Goal: Information Seeking & Learning: Check status

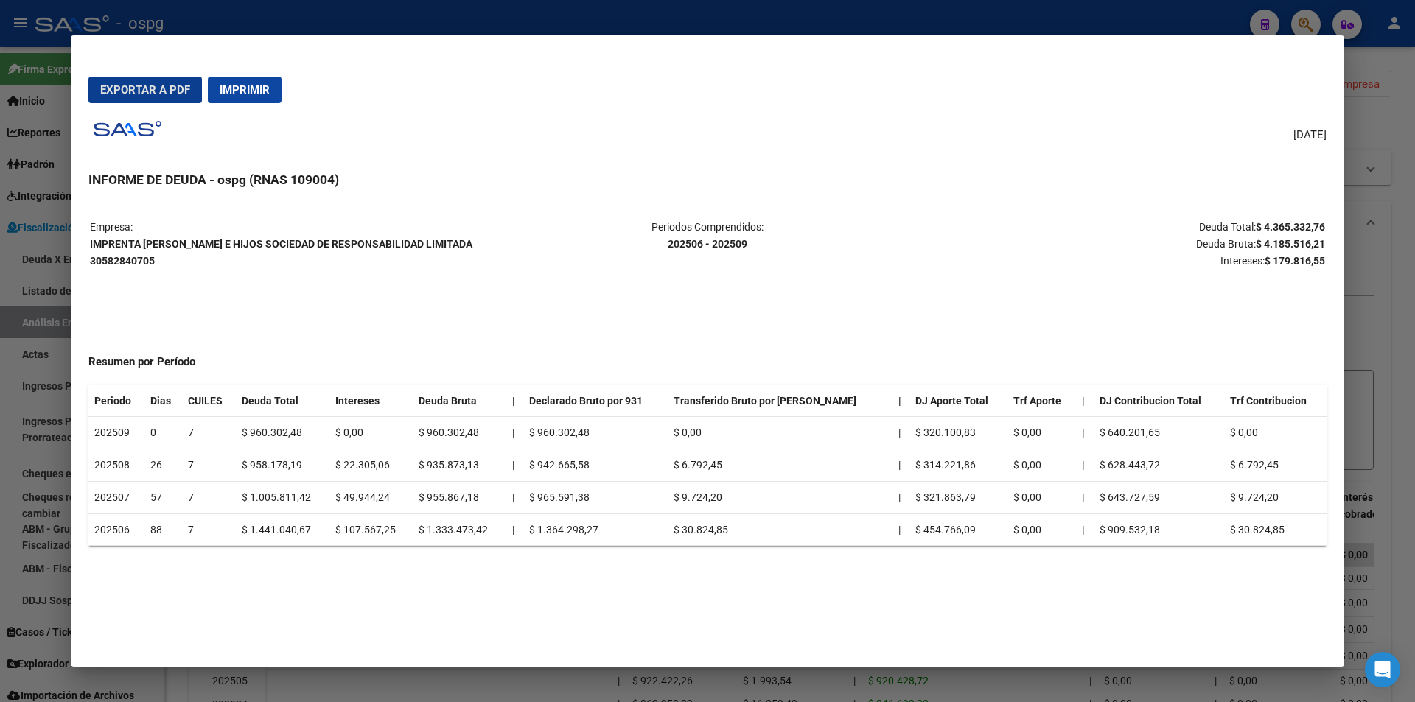
click at [1175, 177] on h3 "INFORME DE DEUDA - ospg (RNAS 109004)" at bounding box center [707, 179] width 1238 height 19
click at [114, 85] on span "Exportar a PDF" at bounding box center [145, 89] width 90 height 13
click at [1390, 116] on div at bounding box center [707, 351] width 1415 height 702
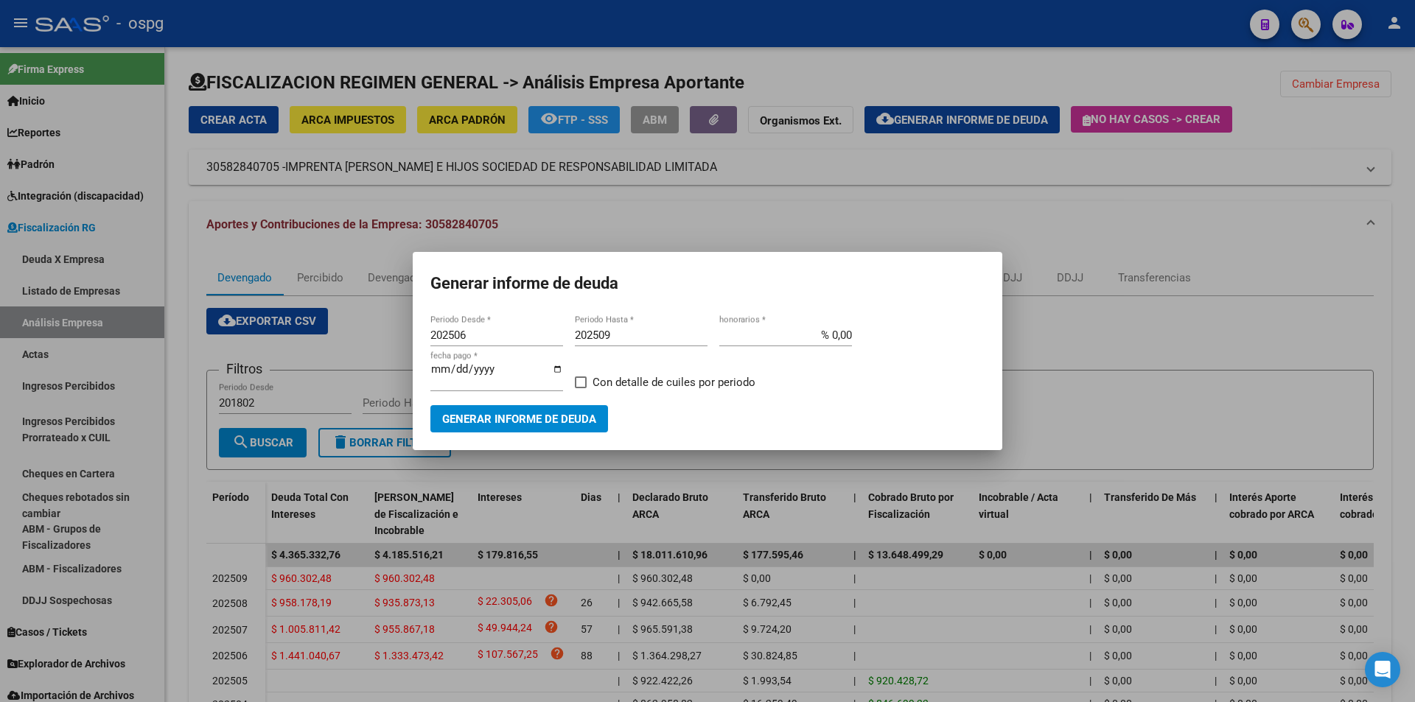
click at [1097, 376] on div at bounding box center [707, 351] width 1415 height 702
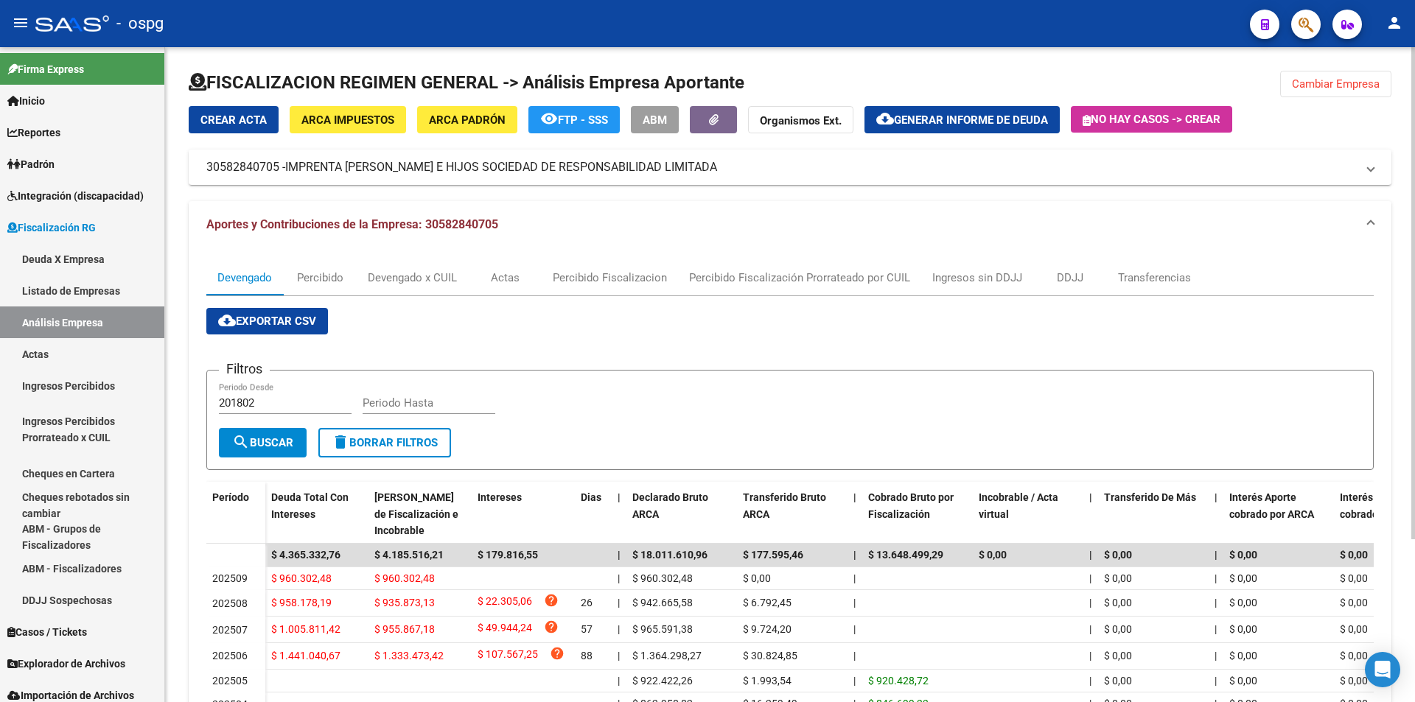
click at [1360, 77] on button "Cambiar Empresa" at bounding box center [1335, 84] width 111 height 27
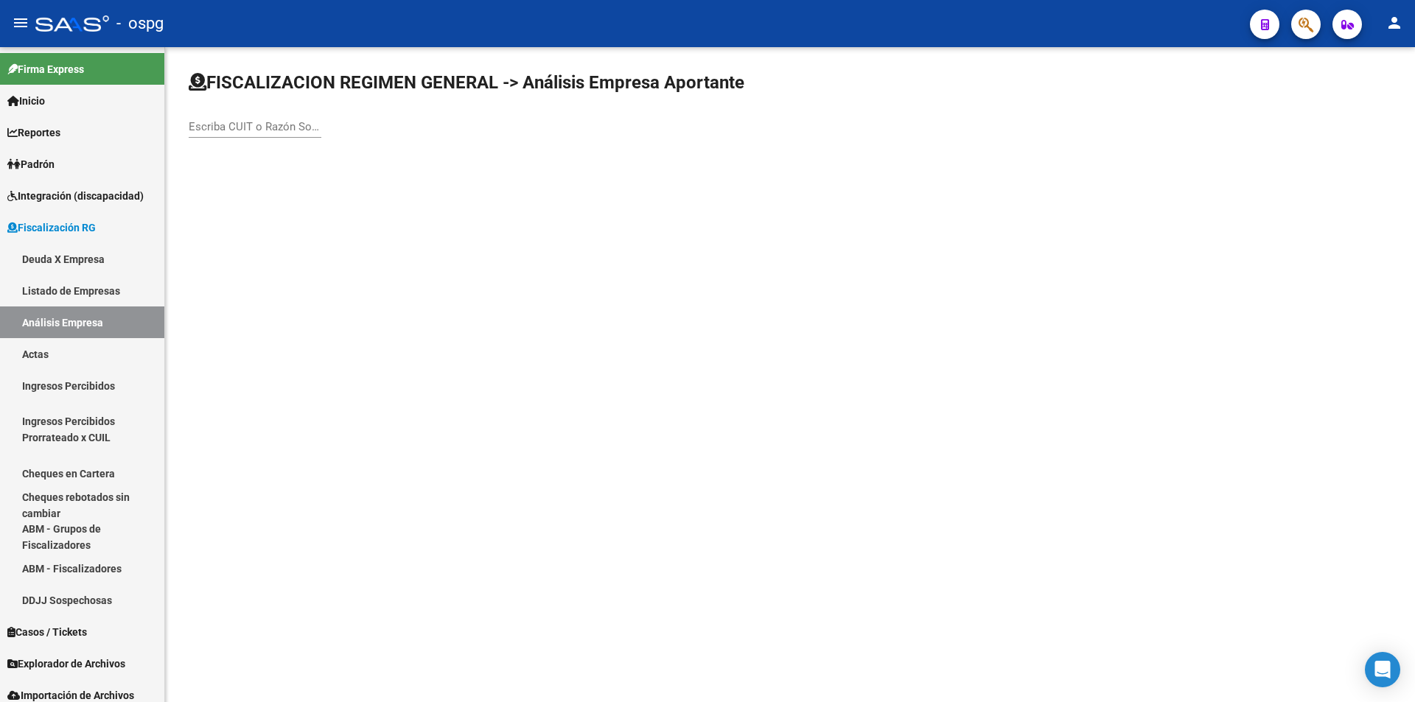
click at [231, 118] on div "Escriba CUIT o Razón Social para buscar" at bounding box center [255, 122] width 133 height 32
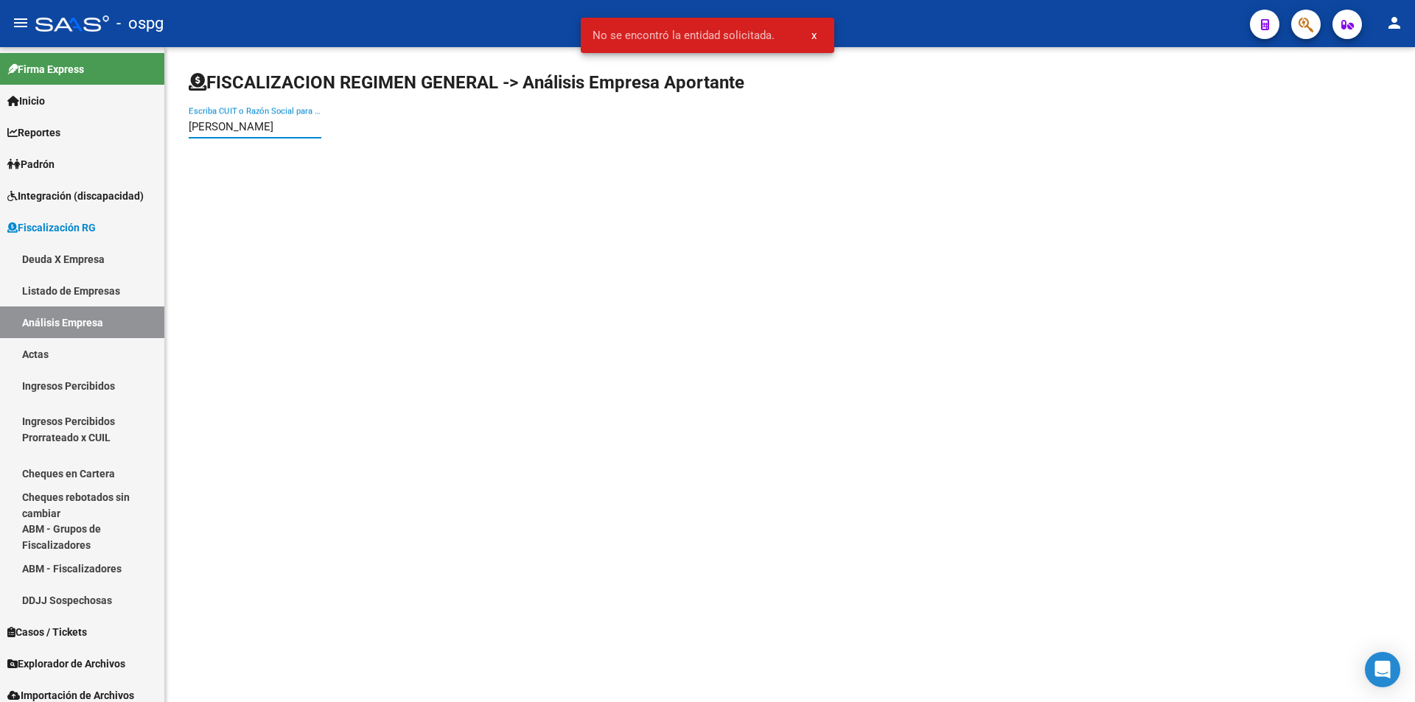
click at [219, 127] on input "[PERSON_NAME]" at bounding box center [255, 126] width 133 height 13
type input "[PERSON_NAME]"
click at [274, 141] on body "menu - ospg person Firma Express Inicio Calendario SSS Instructivos Contacto OS…" at bounding box center [707, 351] width 1415 height 702
click at [277, 147] on div "[PERSON_NAME] Escriba CUIT o Razón Social para buscar" at bounding box center [255, 129] width 133 height 46
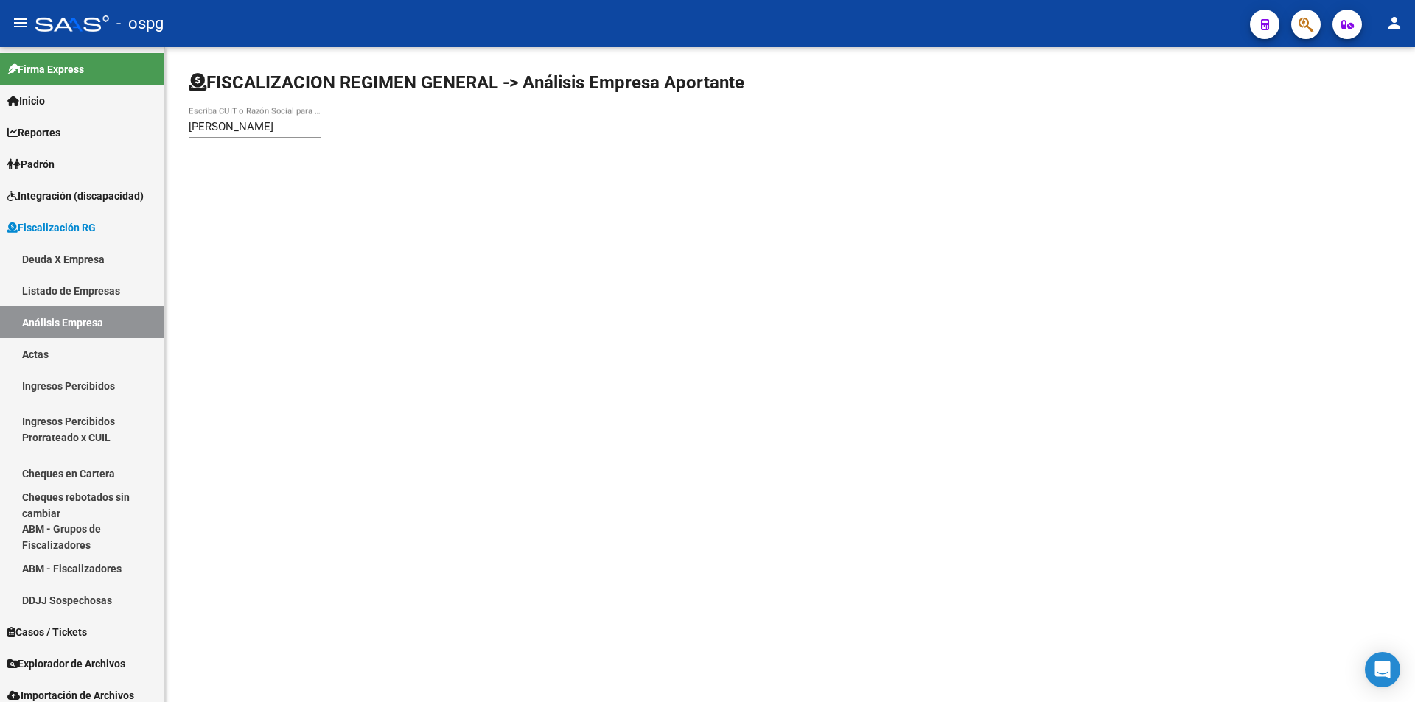
click at [284, 130] on input "[PERSON_NAME]" at bounding box center [255, 126] width 133 height 13
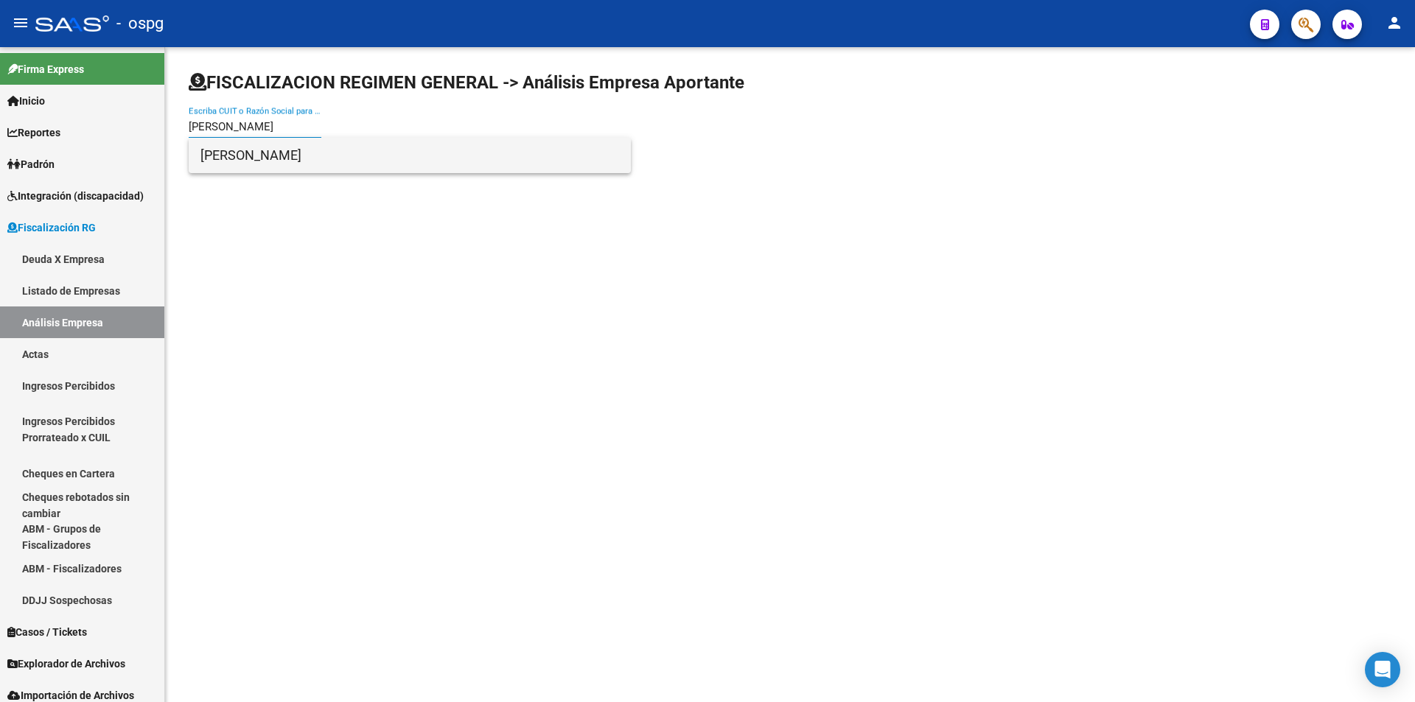
click at [284, 143] on span "[PERSON_NAME]" at bounding box center [409, 155] width 418 height 35
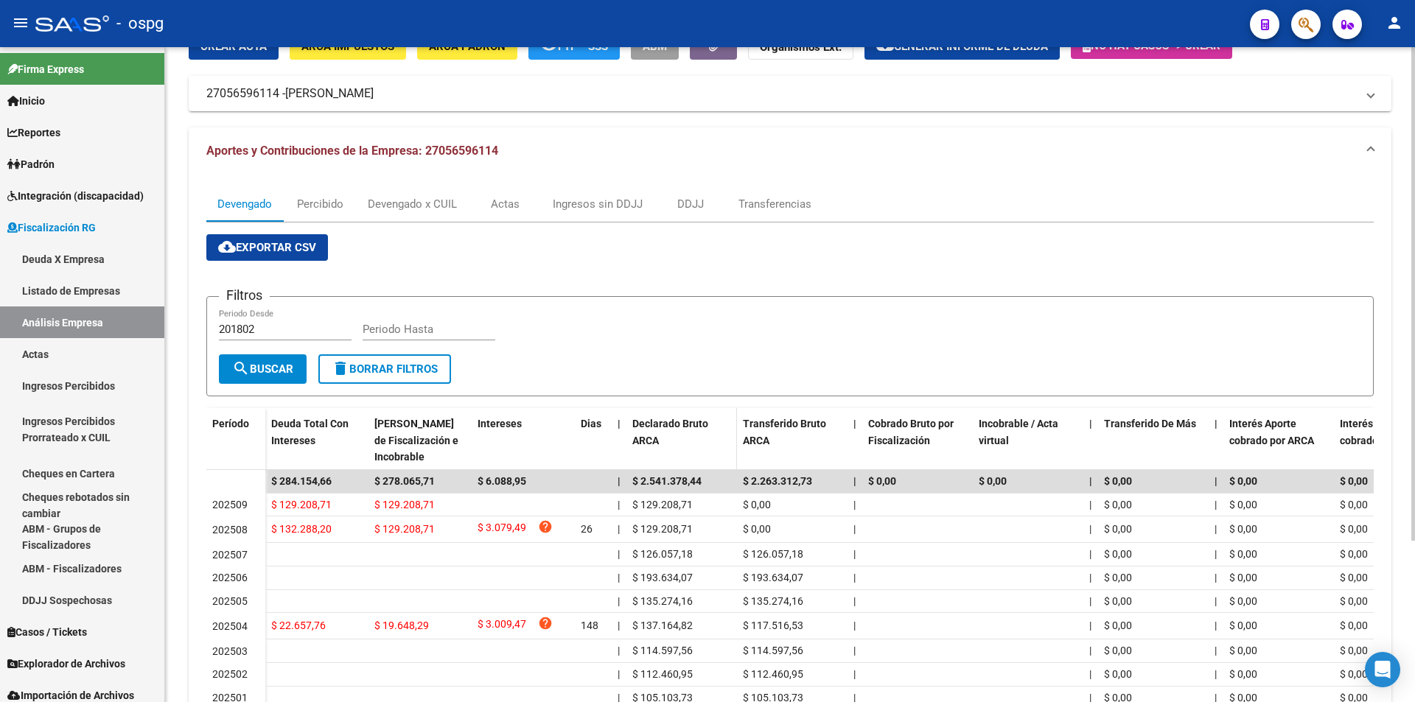
scroll to position [147, 0]
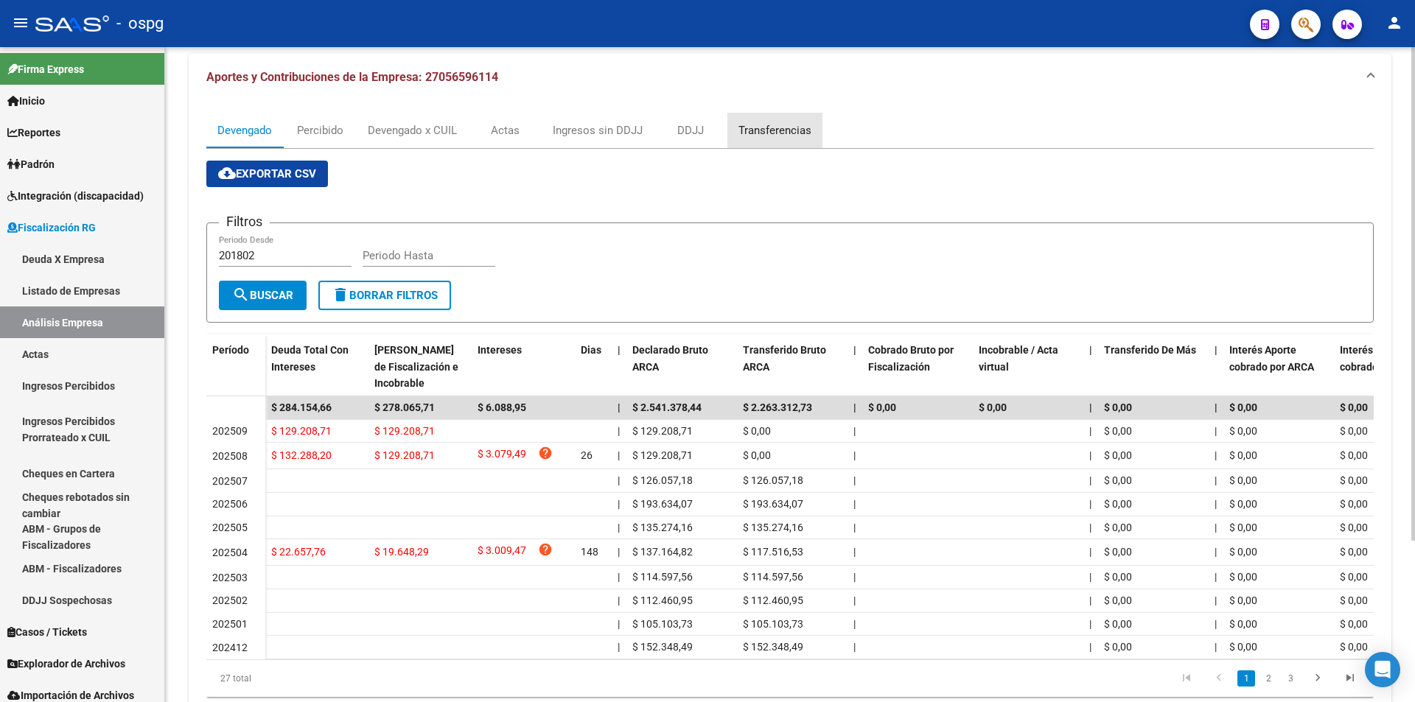
click at [771, 130] on div "Transferencias" at bounding box center [774, 130] width 73 height 16
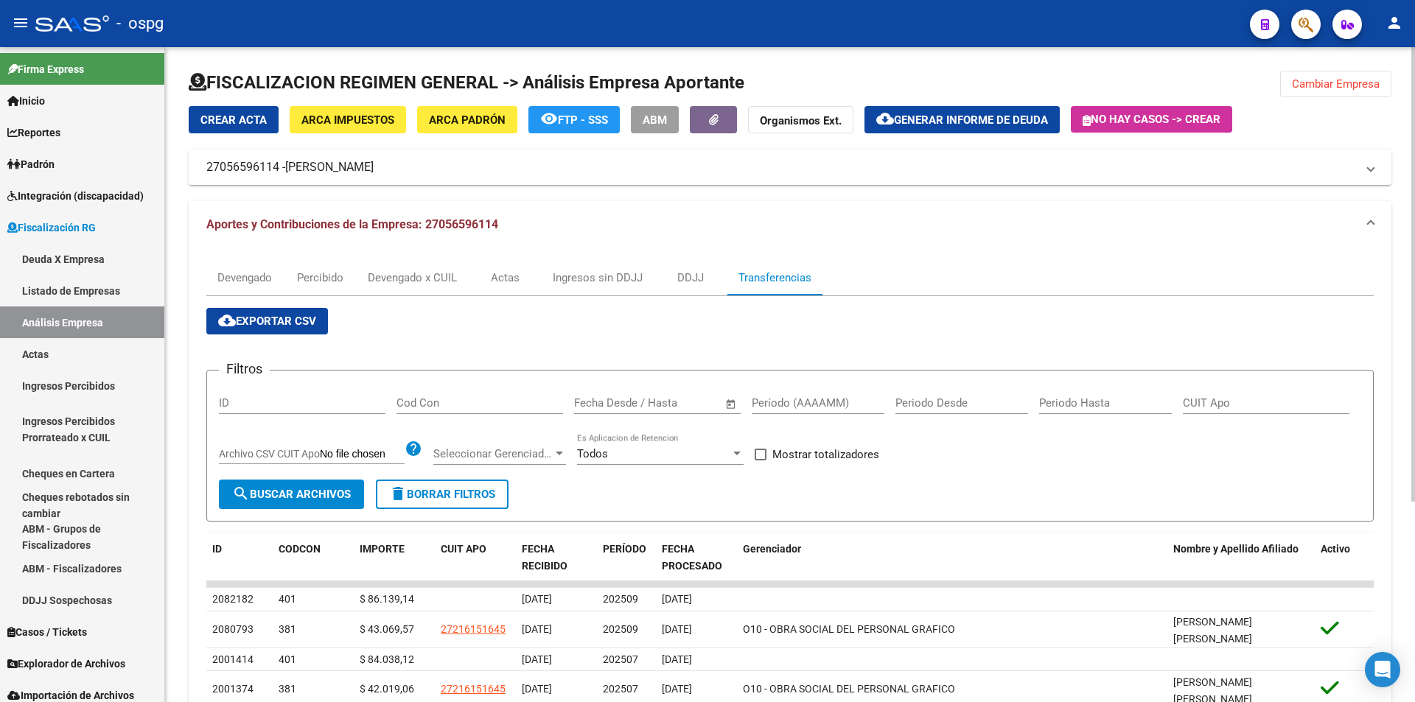
click at [760, 451] on span at bounding box center [760, 455] width 12 height 12
click at [760, 460] on input "Mostrar totalizadores" at bounding box center [760, 460] width 1 height 1
checkbox input "true"
click at [780, 397] on input "Período (AAAAMM)" at bounding box center [818, 402] width 133 height 13
type input "202508"
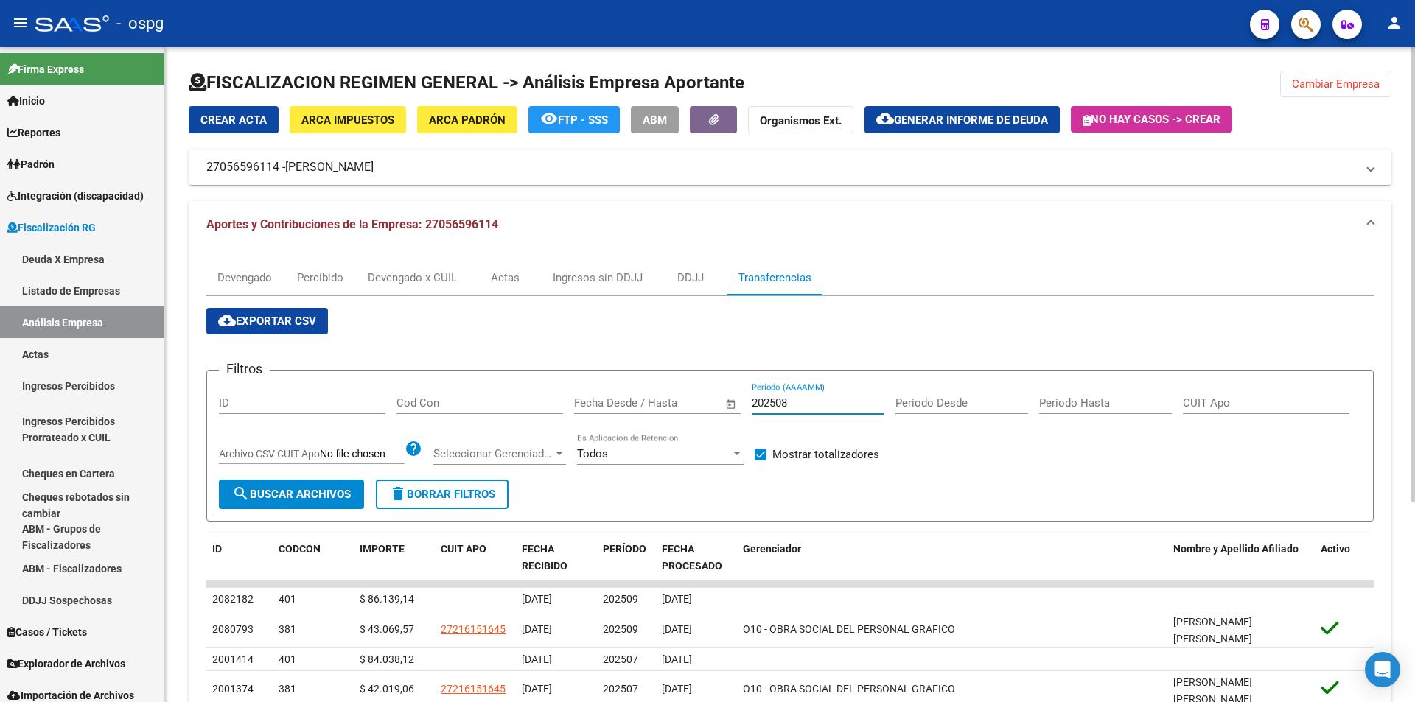
click at [284, 491] on span "search Buscar Archivos" at bounding box center [291, 494] width 119 height 13
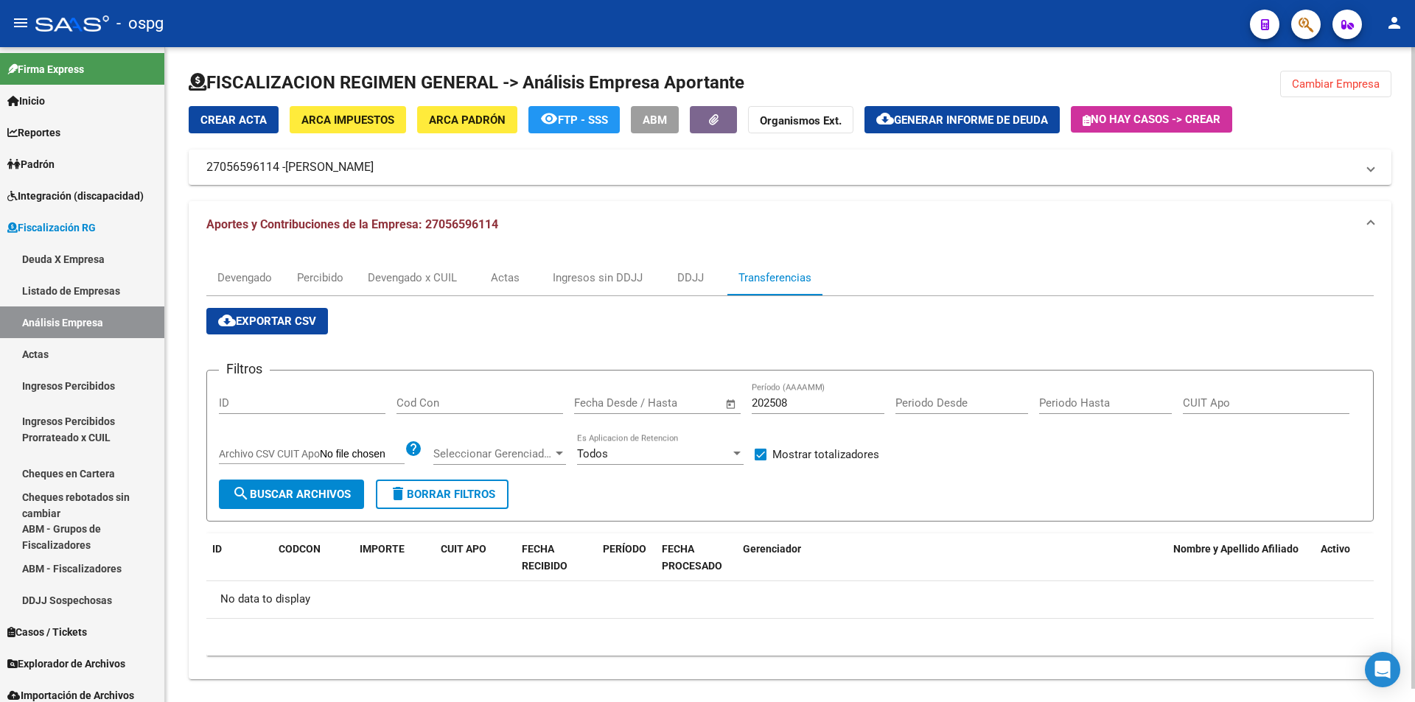
click at [1311, 75] on button "Cambiar Empresa" at bounding box center [1335, 84] width 111 height 27
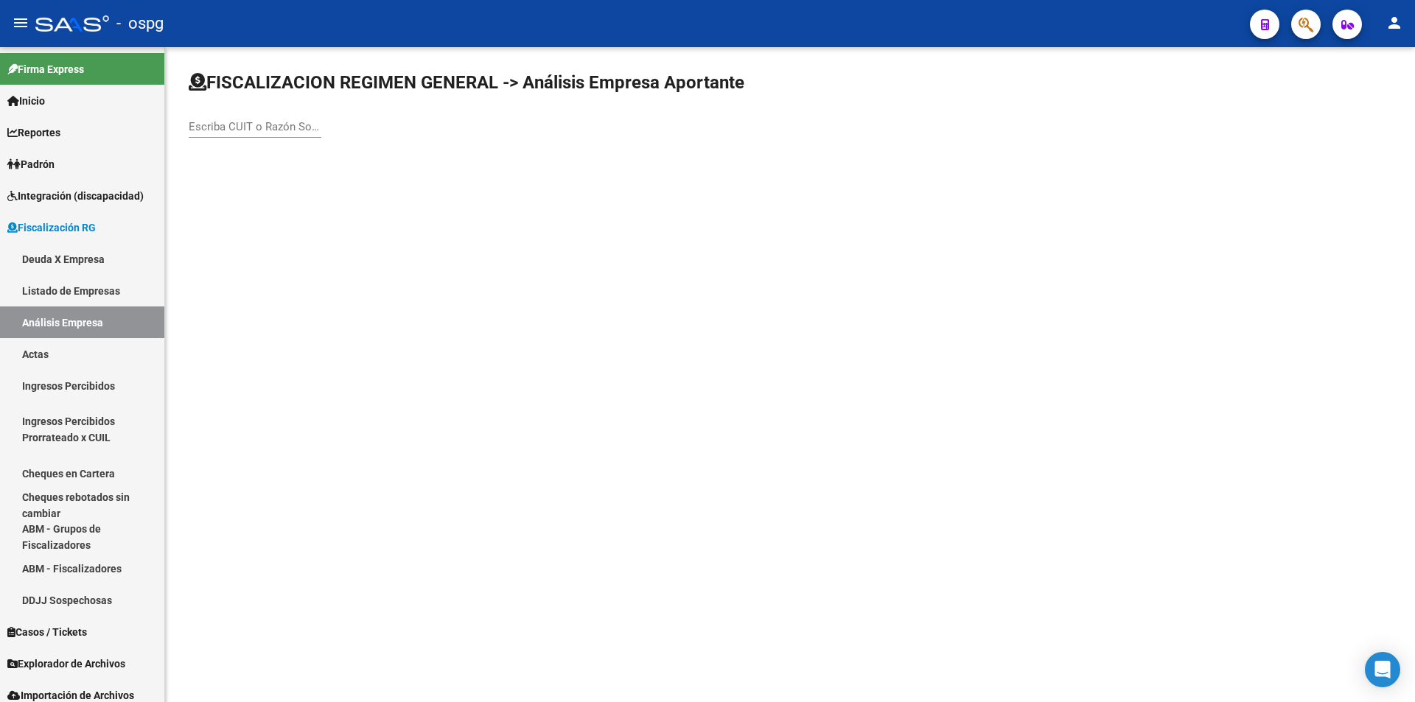
click at [595, 468] on mat-sidenav-content "FISCALIZACION REGIMEN GENERAL -> Análisis Empresa Aportante Escriba CUIT o Razó…" at bounding box center [790, 374] width 1250 height 655
click at [233, 124] on input "Escriba CUIT o Razón Social para buscar" at bounding box center [255, 126] width 133 height 13
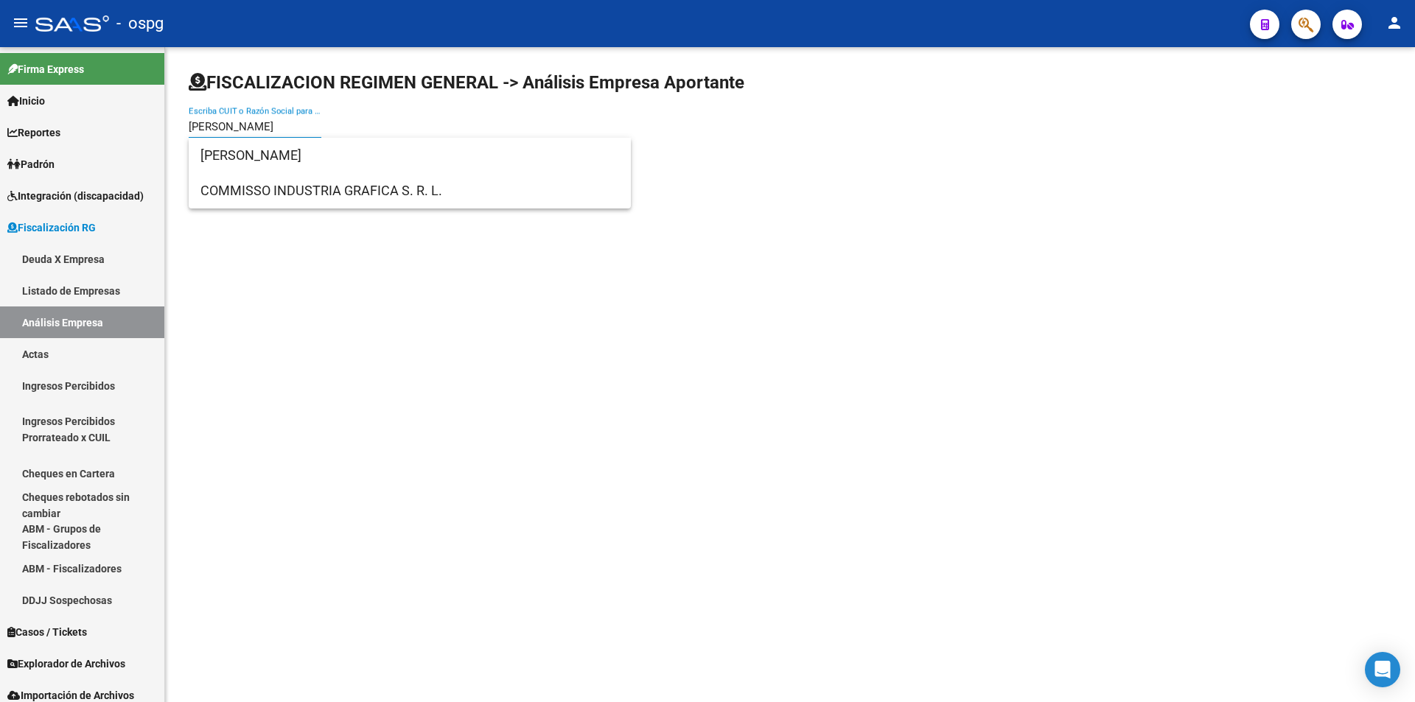
type input "[PERSON_NAME]"
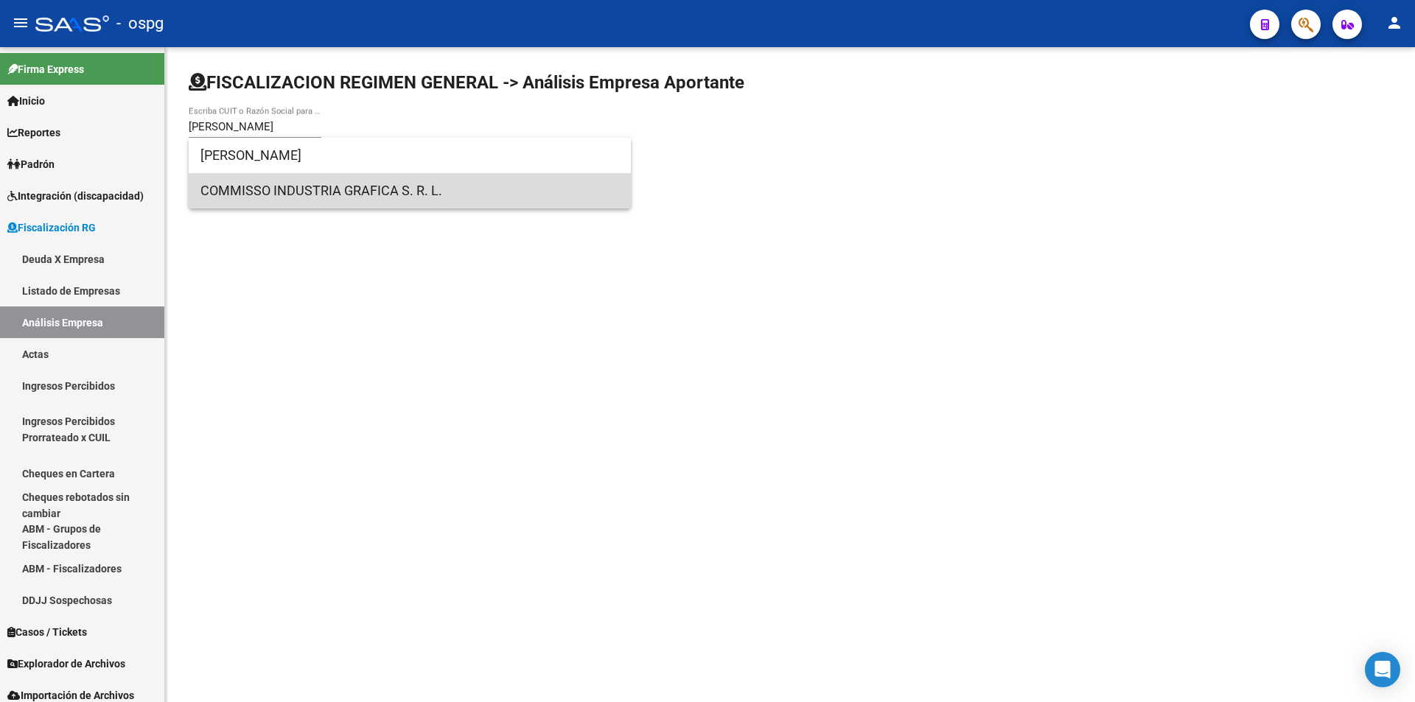
click at [272, 178] on span "COMMISSO INDUSTRIA GRAFICA S. R. L." at bounding box center [409, 190] width 418 height 35
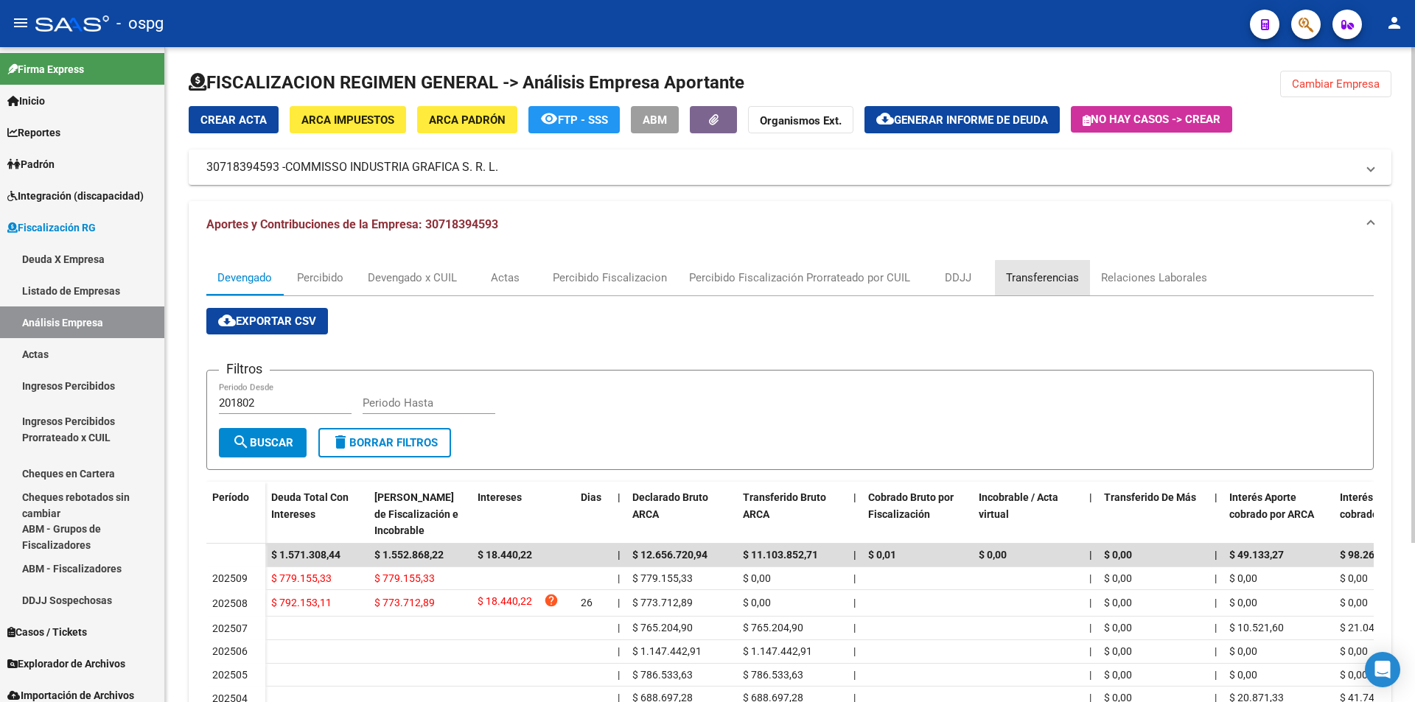
click at [1054, 278] on div "Transferencias" at bounding box center [1042, 278] width 73 height 16
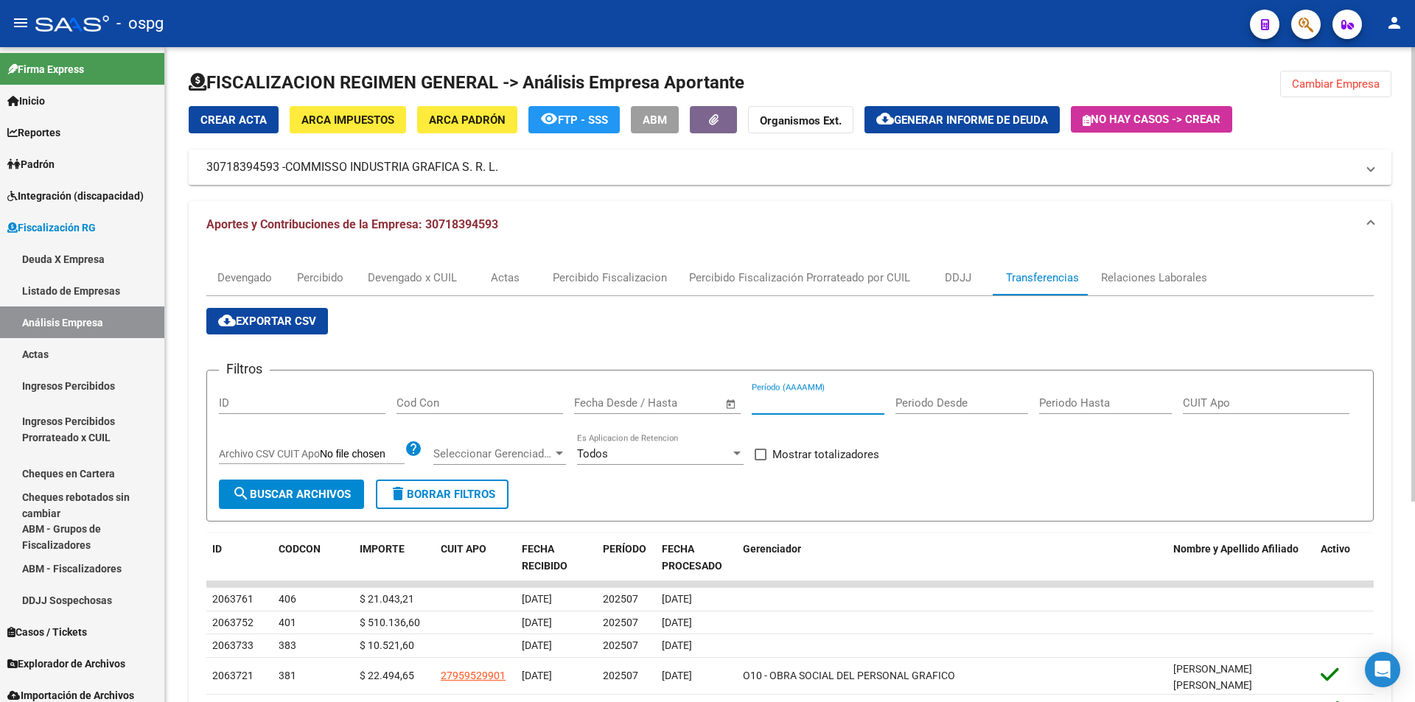
click at [813, 402] on input "Período (AAAAMM)" at bounding box center [818, 402] width 133 height 13
type input "202508"
click at [755, 457] on div "Filtros ID Cod Con Fecha inicio – Fecha fin Fecha Desde / Hasta 202508 Período …" at bounding box center [790, 430] width 1142 height 97
click at [757, 456] on span at bounding box center [760, 455] width 12 height 12
click at [760, 460] on input "Mostrar totalizadores" at bounding box center [760, 460] width 1 height 1
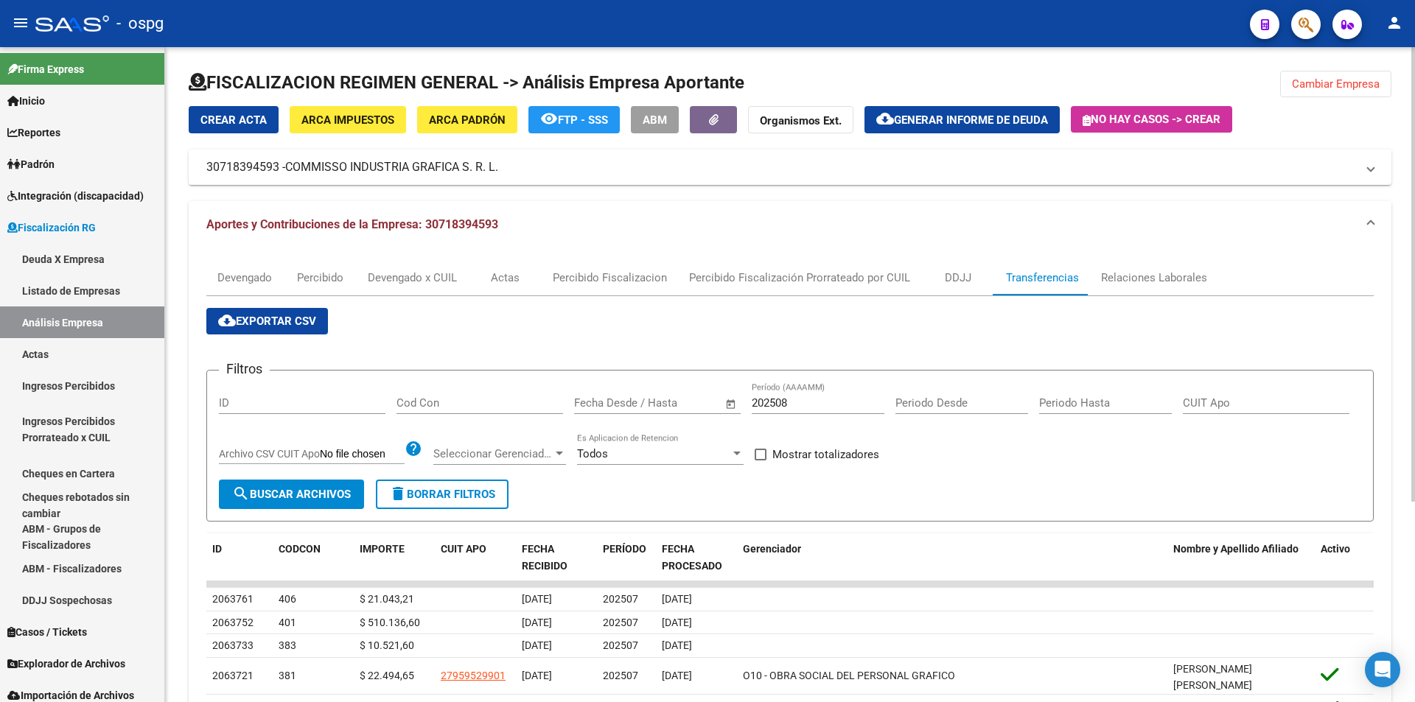
checkbox input "true"
click at [261, 490] on span "search Buscar Archivos" at bounding box center [291, 494] width 119 height 13
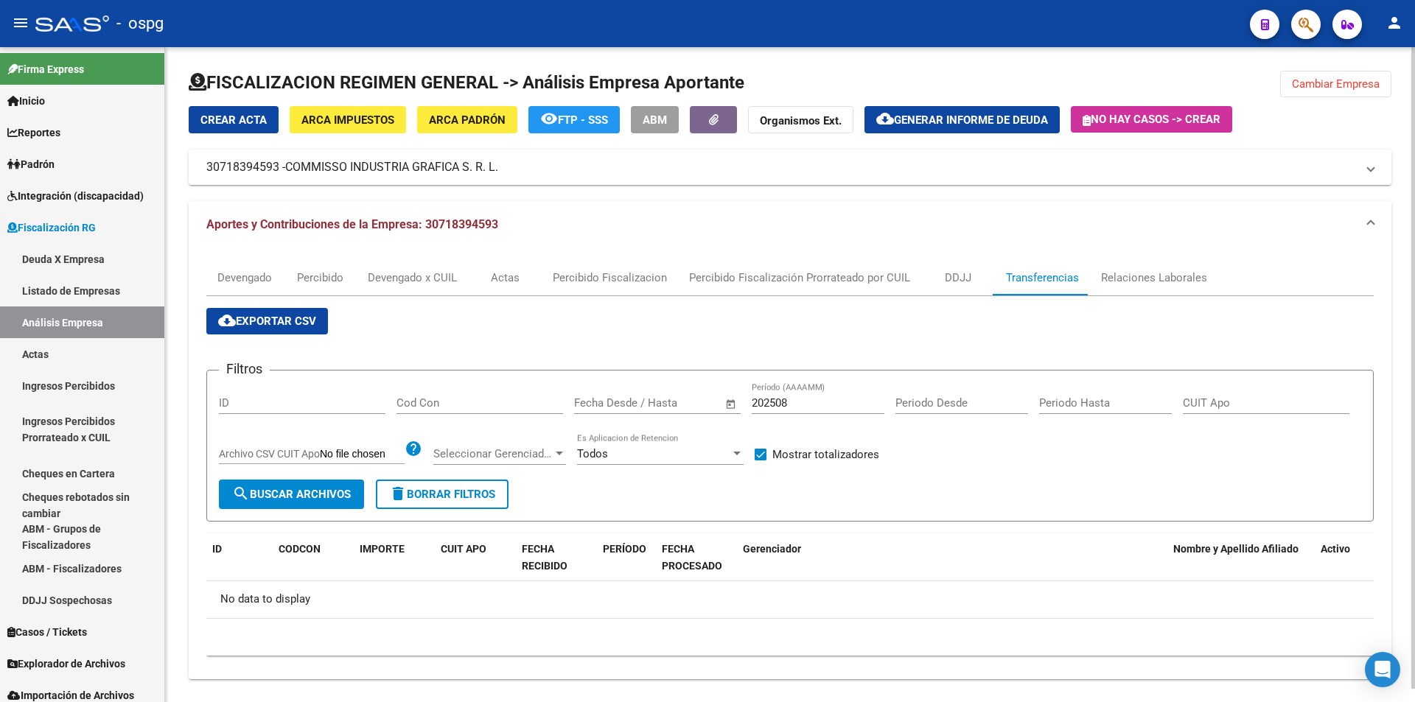
click at [1351, 82] on span "Cambiar Empresa" at bounding box center [1336, 83] width 88 height 13
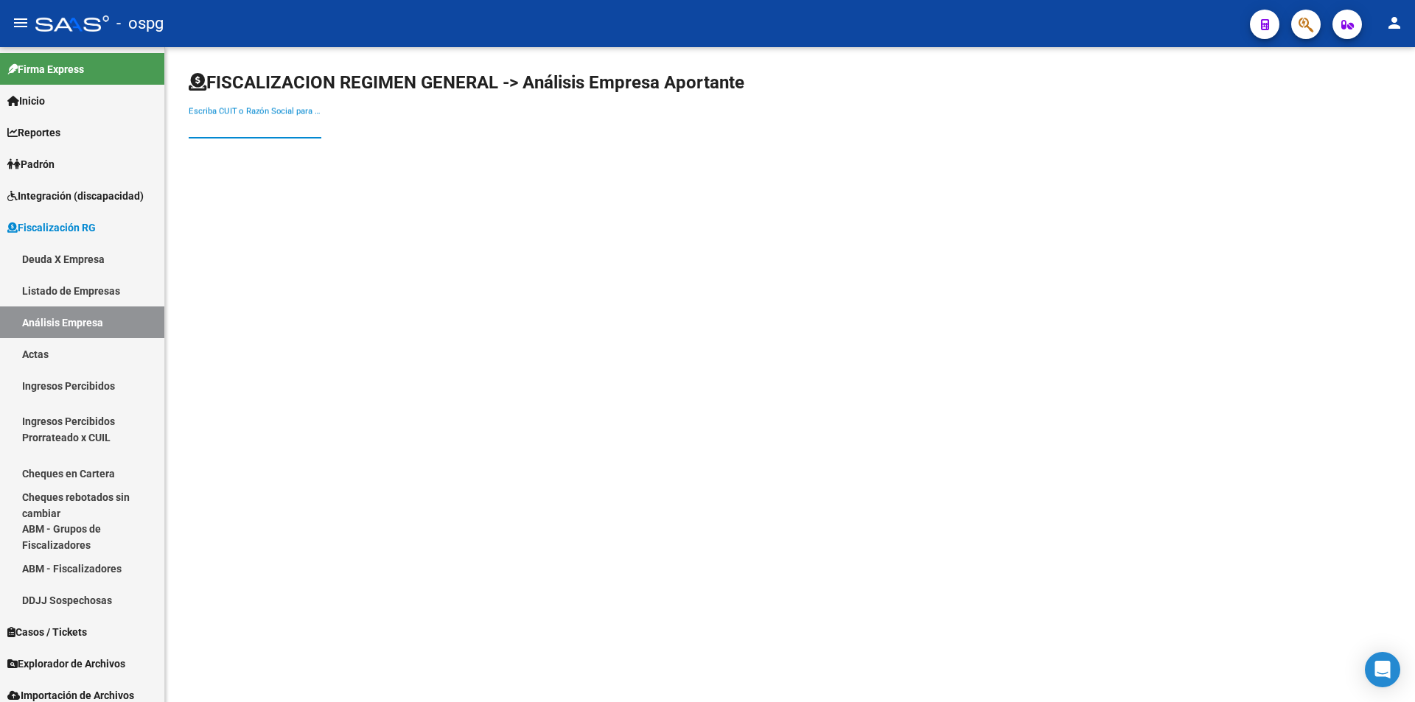
click at [284, 132] on input "Escriba CUIT o Razón Social para buscar" at bounding box center [255, 126] width 133 height 13
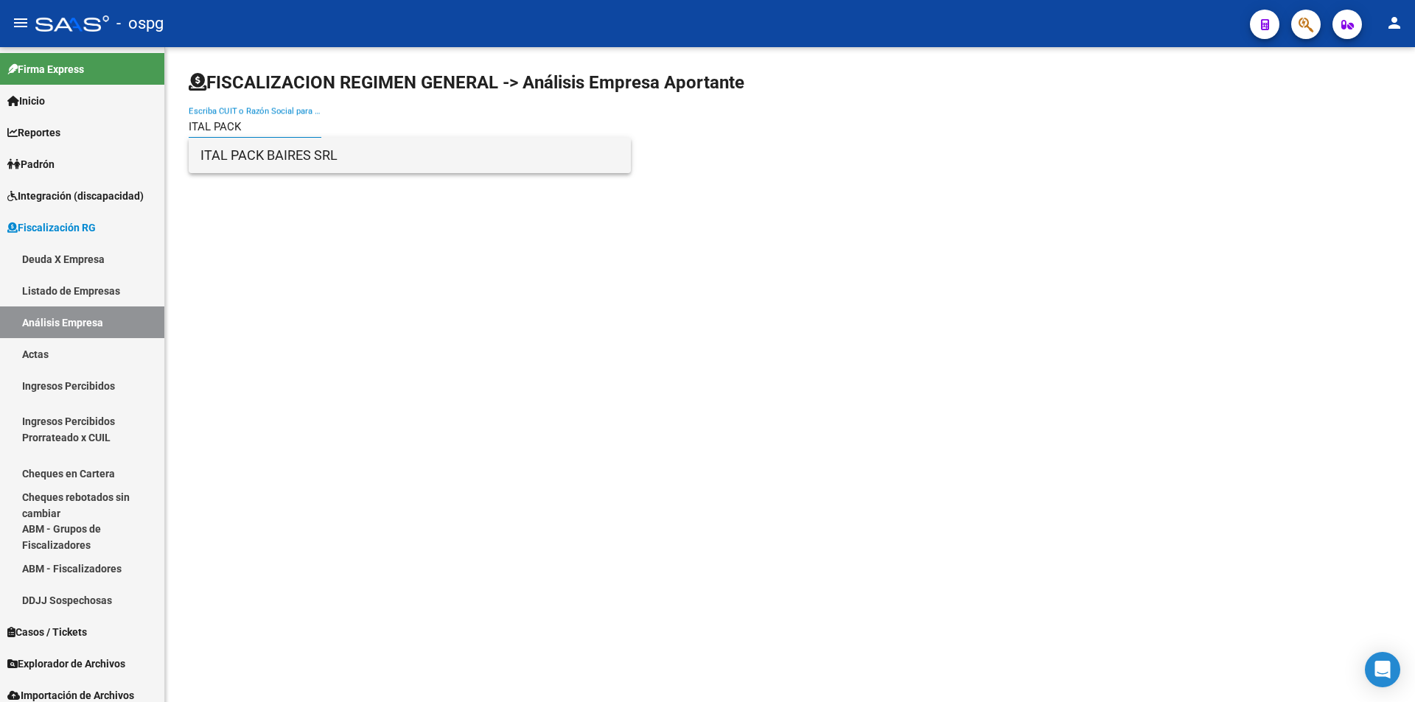
type input "ITAL PACK"
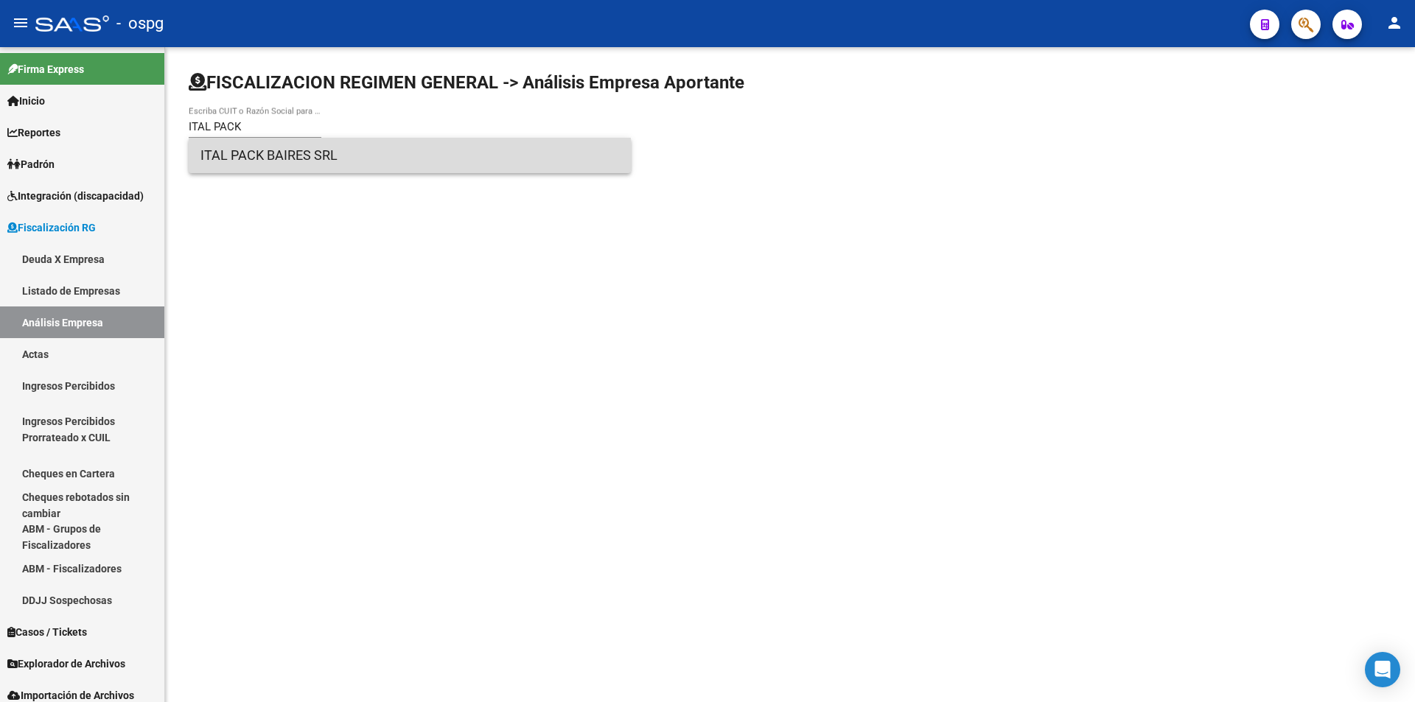
click at [284, 149] on span "ITAL PACK BAIRES SRL" at bounding box center [409, 155] width 418 height 35
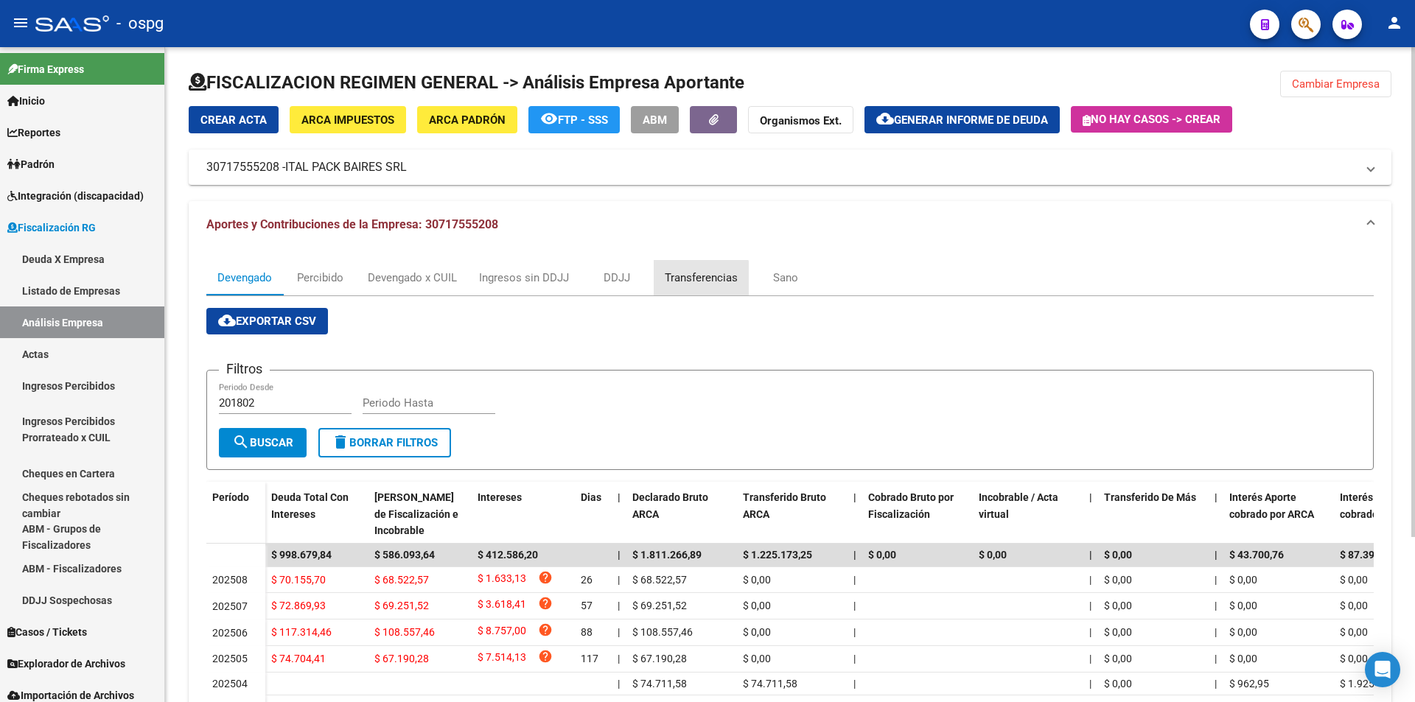
click at [698, 282] on div "Transferencias" at bounding box center [701, 278] width 73 height 16
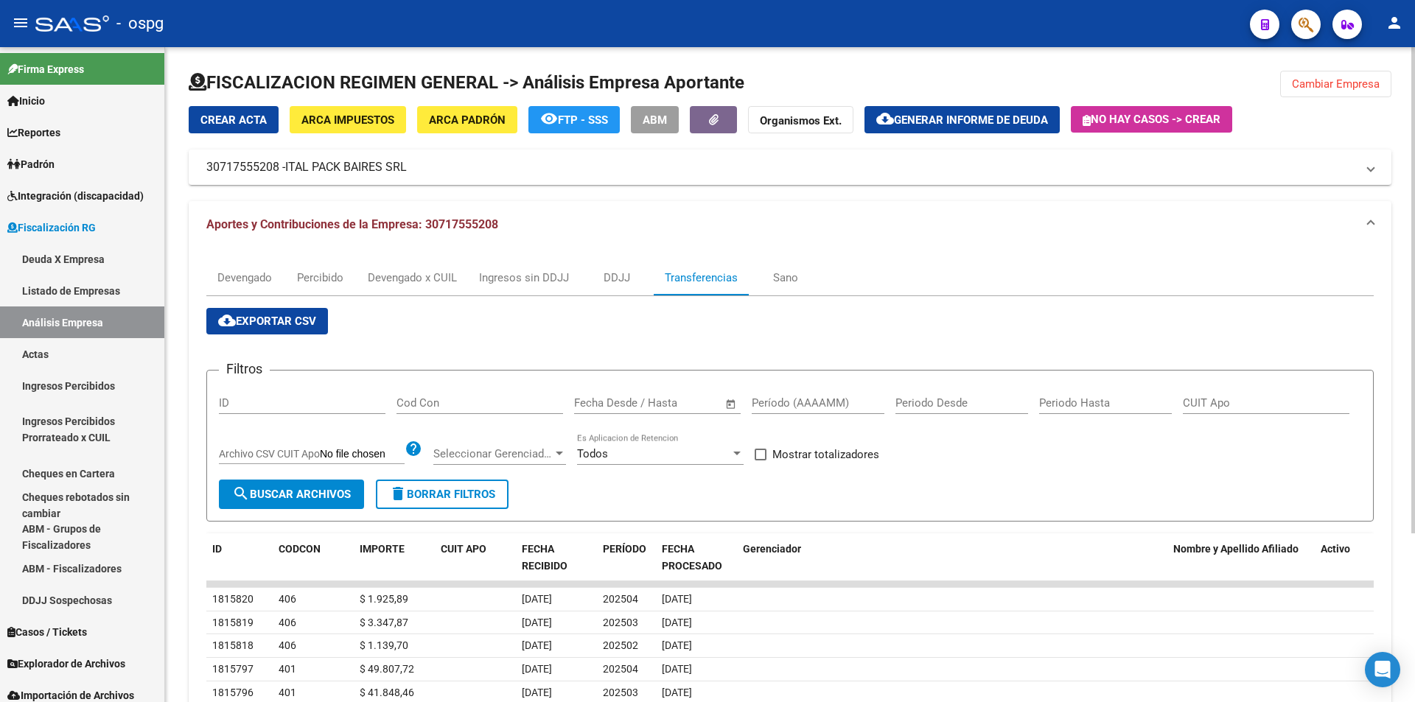
click at [823, 402] on input "Período (AAAAMM)" at bounding box center [818, 402] width 133 height 13
type input "202506"
click at [764, 451] on span at bounding box center [760, 455] width 12 height 12
click at [760, 460] on input "Mostrar totalizadores" at bounding box center [760, 460] width 1 height 1
checkbox input "true"
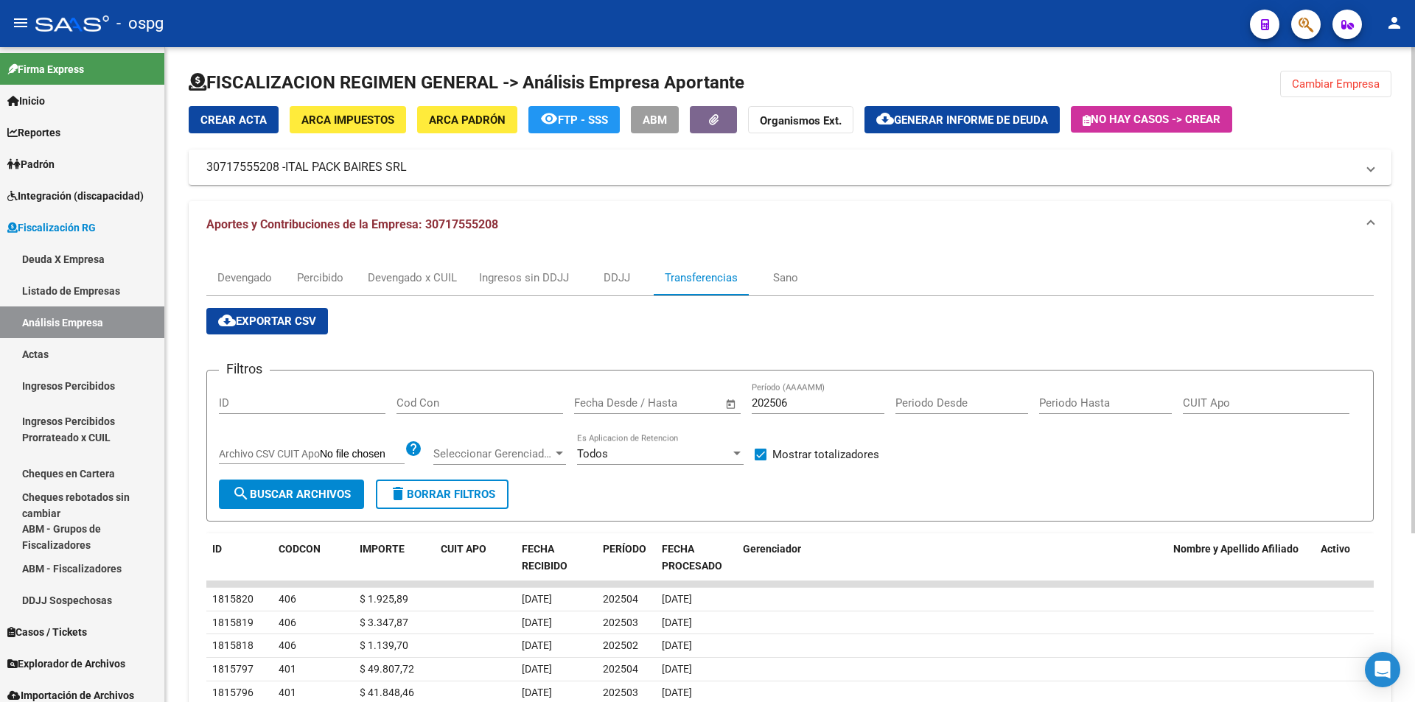
click at [255, 494] on span "search Buscar Archivos" at bounding box center [291, 494] width 119 height 13
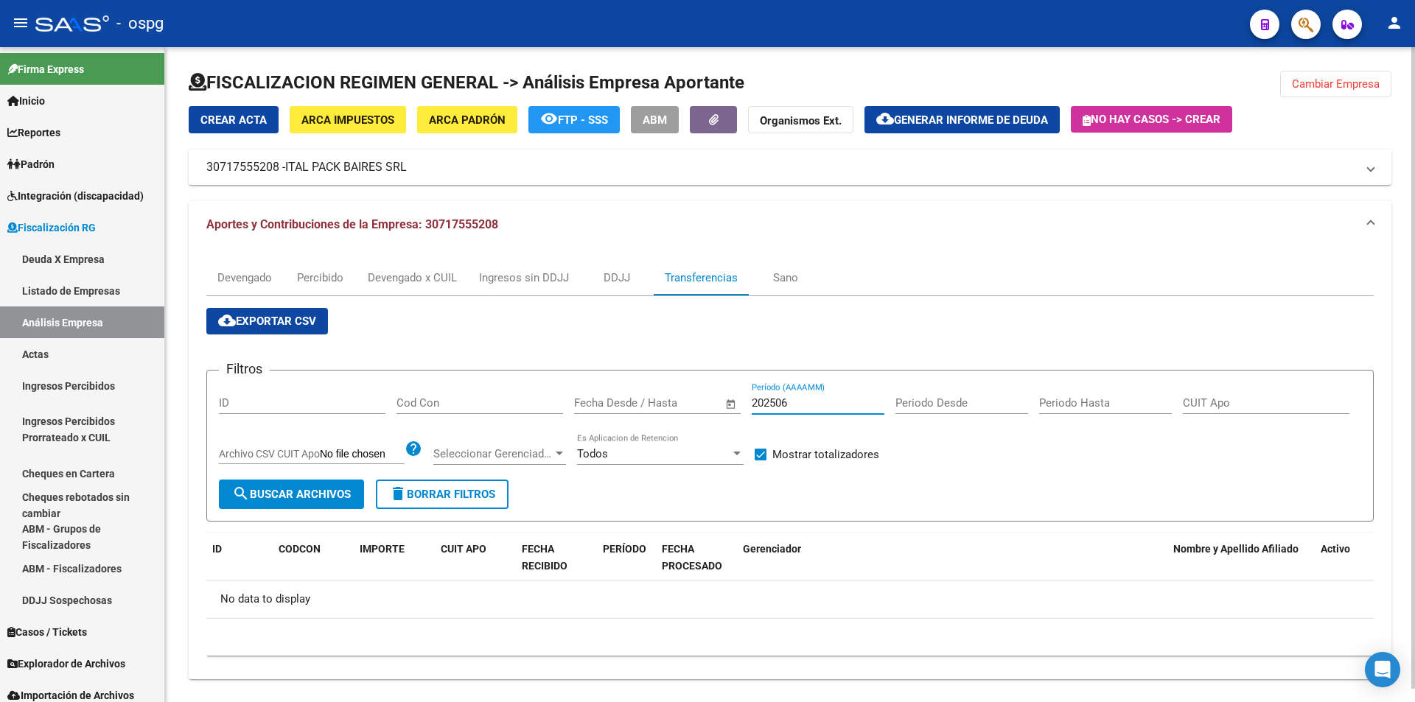
click at [793, 399] on input "202506" at bounding box center [818, 402] width 133 height 13
click at [293, 478] on div "Filtros ID Cod Con Fecha inicio – Fecha fin Fecha Desde / Hasta 202507 Período …" at bounding box center [790, 430] width 1142 height 97
click at [293, 494] on span "search Buscar Archivos" at bounding box center [291, 494] width 119 height 13
click at [795, 407] on input "202507" at bounding box center [818, 402] width 133 height 13
type input "202508"
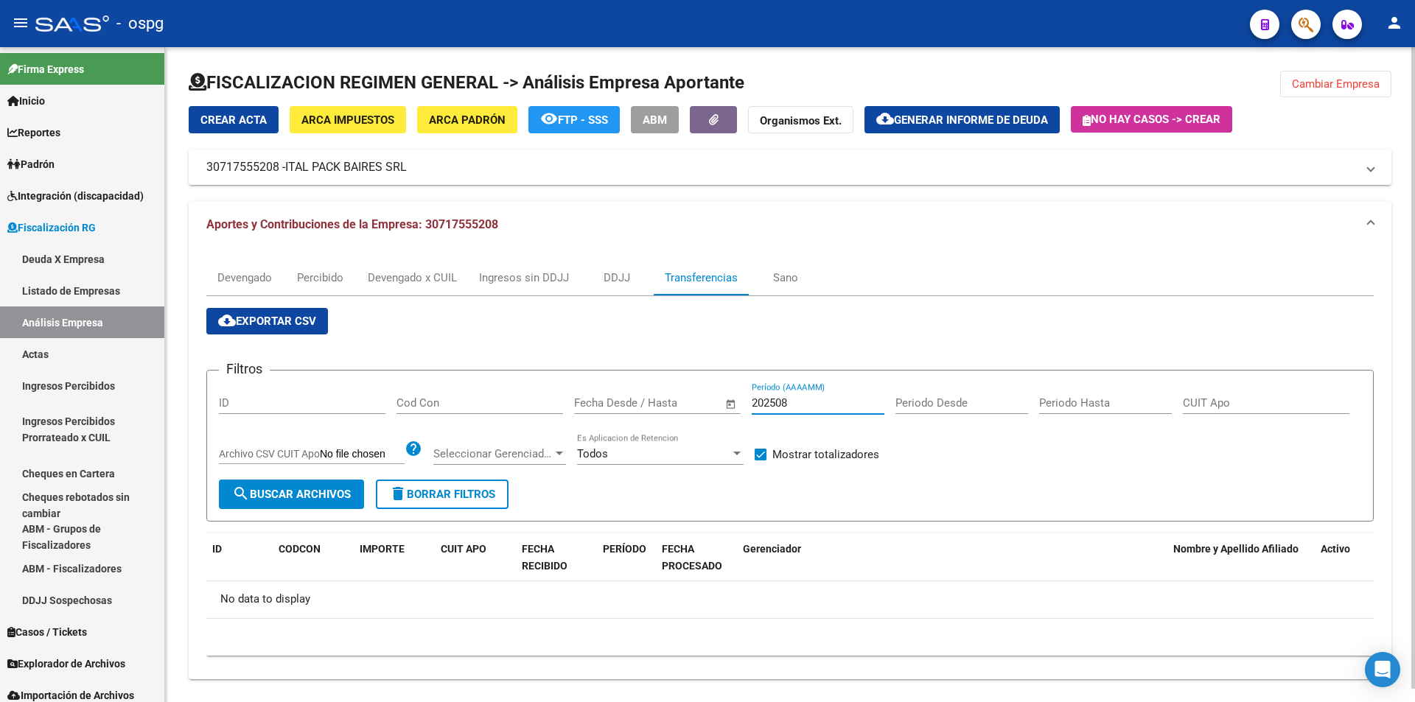
click at [290, 484] on button "search Buscar Archivos" at bounding box center [291, 494] width 145 height 29
click at [1327, 85] on span "Cambiar Empresa" at bounding box center [1336, 83] width 88 height 13
